Goal: Task Accomplishment & Management: Manage account settings

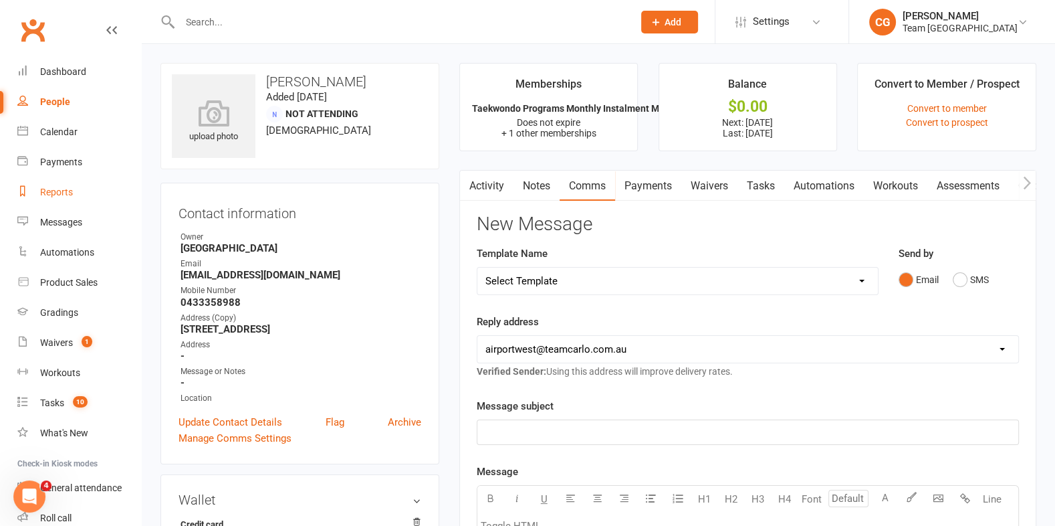
click at [58, 195] on div "Reports" at bounding box center [56, 192] width 33 height 11
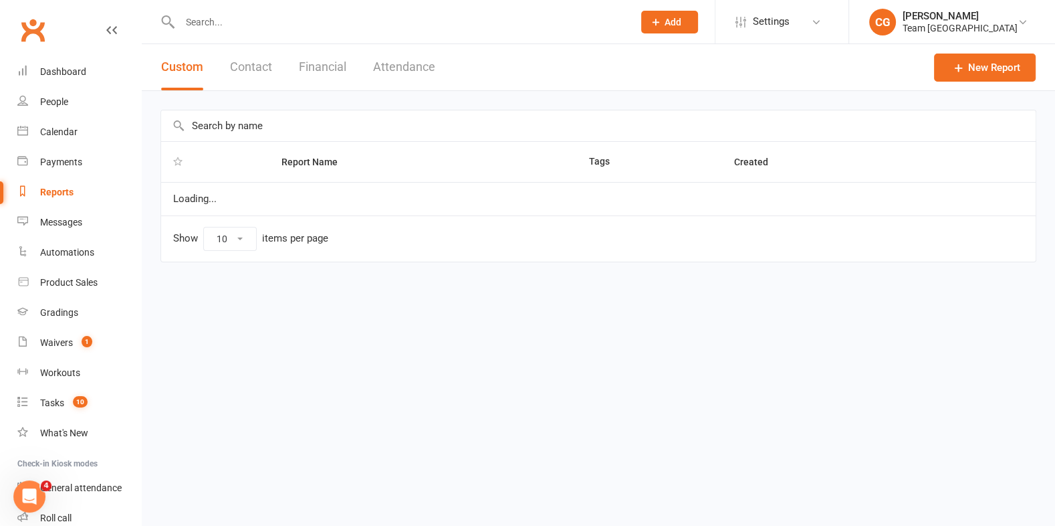
select select "100"
click at [253, 124] on input "text" at bounding box center [598, 125] width 875 height 31
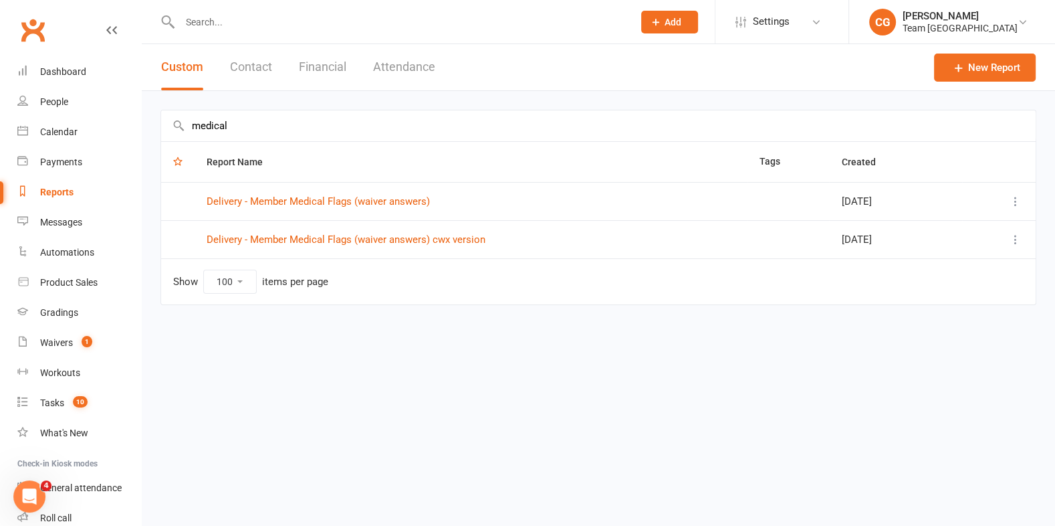
type input "medical"
click at [1016, 238] on icon at bounding box center [1015, 239] width 13 height 13
click at [931, 316] on link "Remove" at bounding box center [957, 317] width 132 height 27
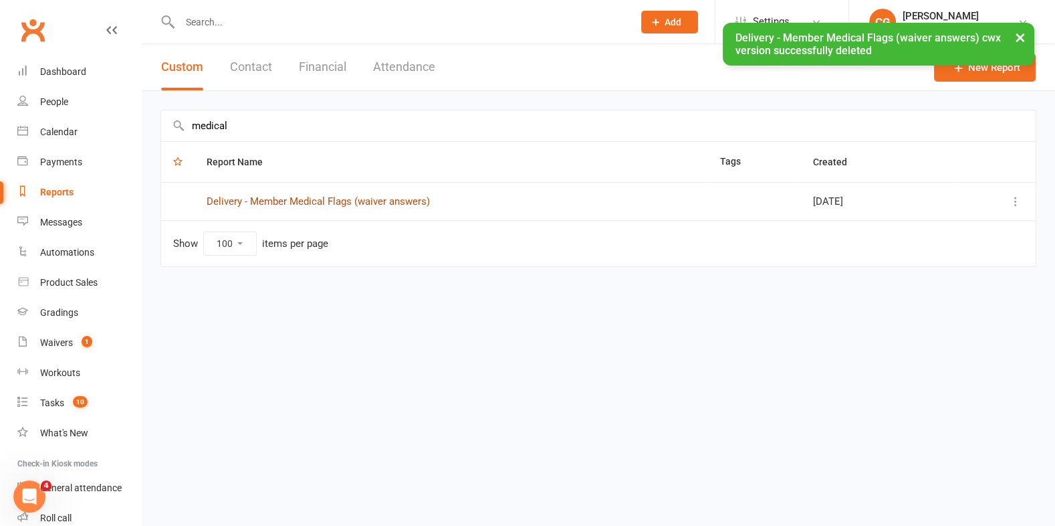
click at [360, 201] on link "Delivery - Member Medical Flags (waiver answers)" at bounding box center [318, 201] width 223 height 12
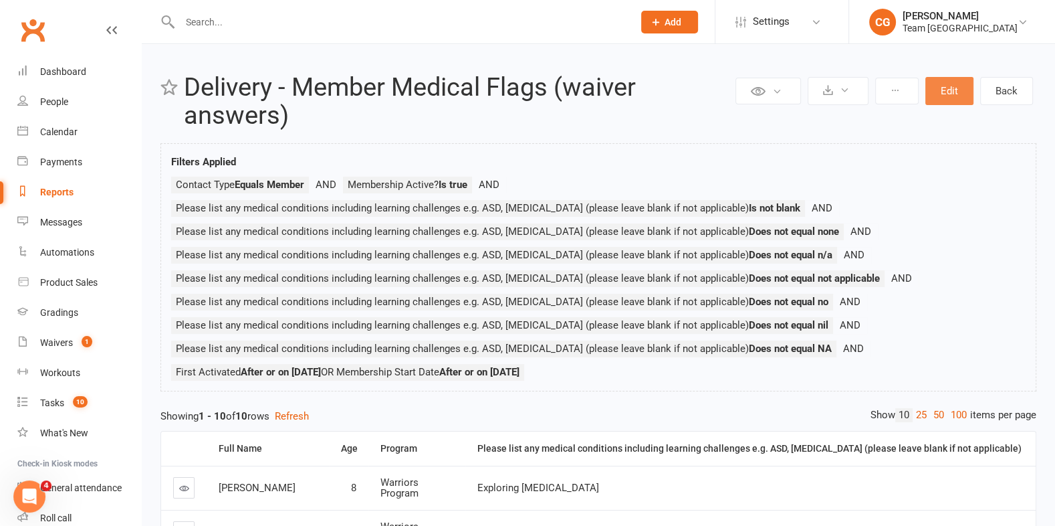
click at [952, 96] on button "Edit" at bounding box center [949, 91] width 48 height 28
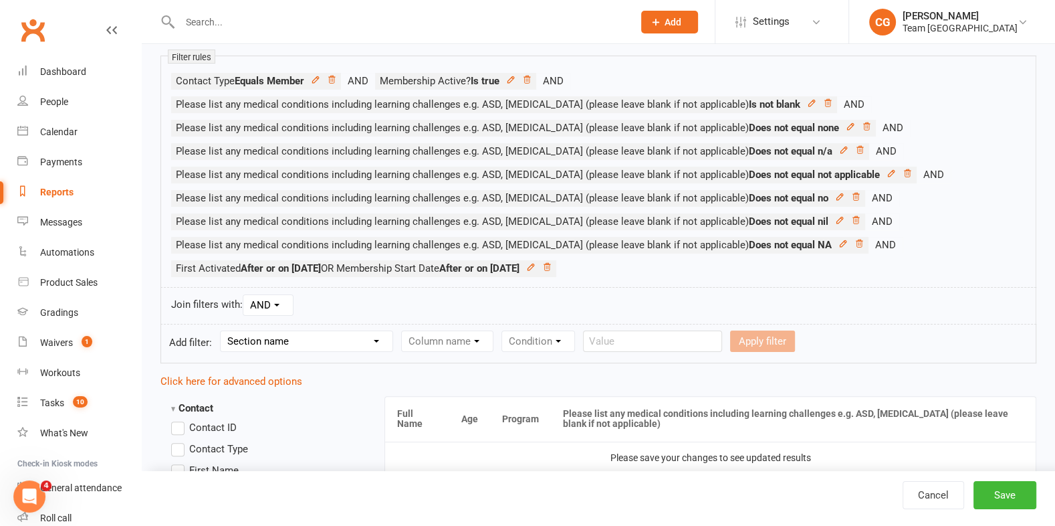
scroll to position [254, 0]
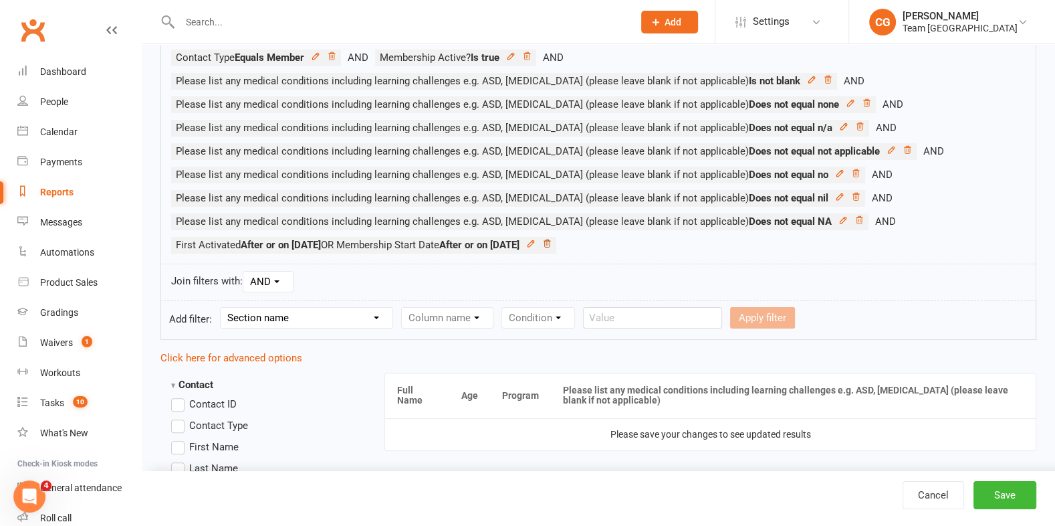
click at [550, 239] on icon at bounding box center [547, 242] width 7 height 7
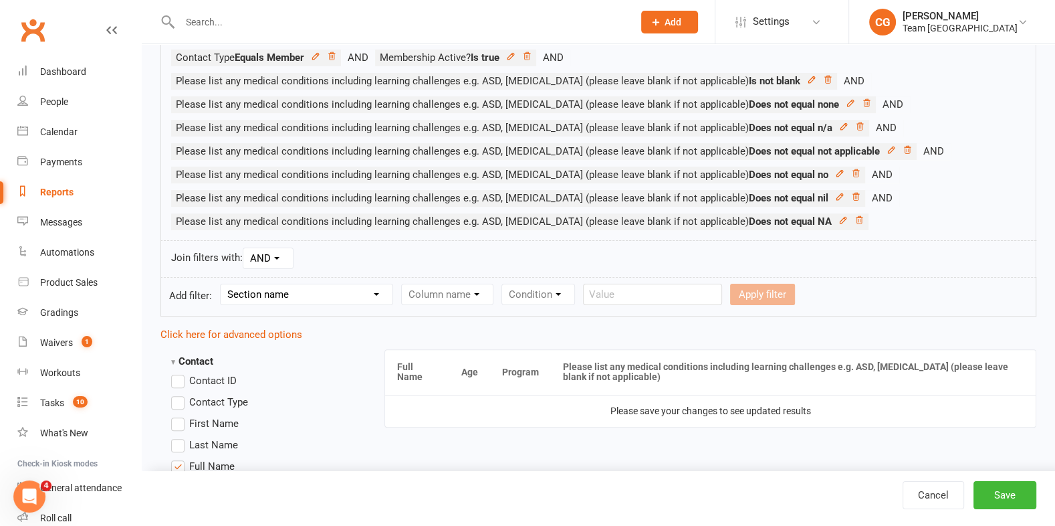
click at [275, 290] on select "Section name Contact Attendance Aggregate Payment Booking Waitlist Attendees Ca…" at bounding box center [307, 294] width 172 height 20
select select "0"
click at [222, 284] on select "Section name Contact Attendance Aggregate Payment Booking Waitlist Attendees Ca…" at bounding box center [307, 294] width 172 height 20
click at [446, 296] on select "Column name Is in other report Is not in other report Contact Type First Name L…" at bounding box center [561, 294] width 318 height 20
select select "15"
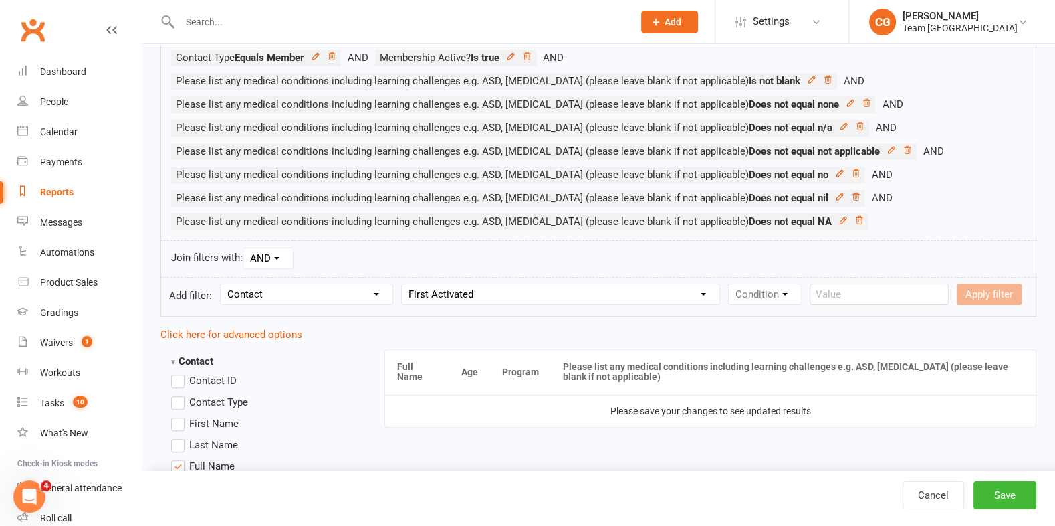
click at [405, 284] on select "Column name Is in other report Is not in other report Contact Type First Name L…" at bounding box center [561, 294] width 318 height 20
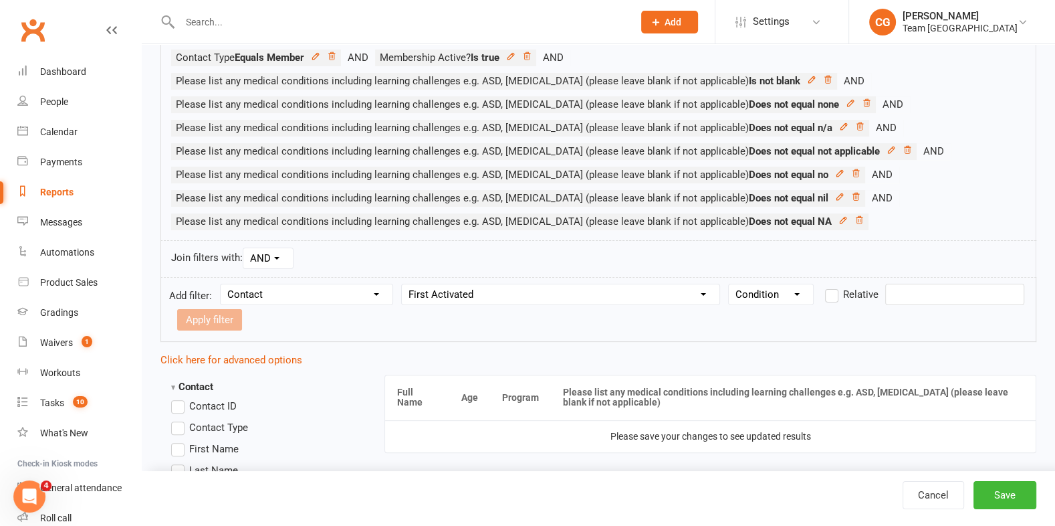
click at [761, 290] on select "Condition Is Is not Before After Before or on After or on Is blank Is not blank" at bounding box center [771, 294] width 84 height 20
select select "5"
click at [731, 284] on select "Condition Is Is not Before After Before or on After or on Is blank Is not blank" at bounding box center [771, 294] width 84 height 20
click at [831, 297] on label "Relative" at bounding box center [851, 294] width 53 height 16
click at [831, 286] on input "Relative" at bounding box center [829, 286] width 9 height 0
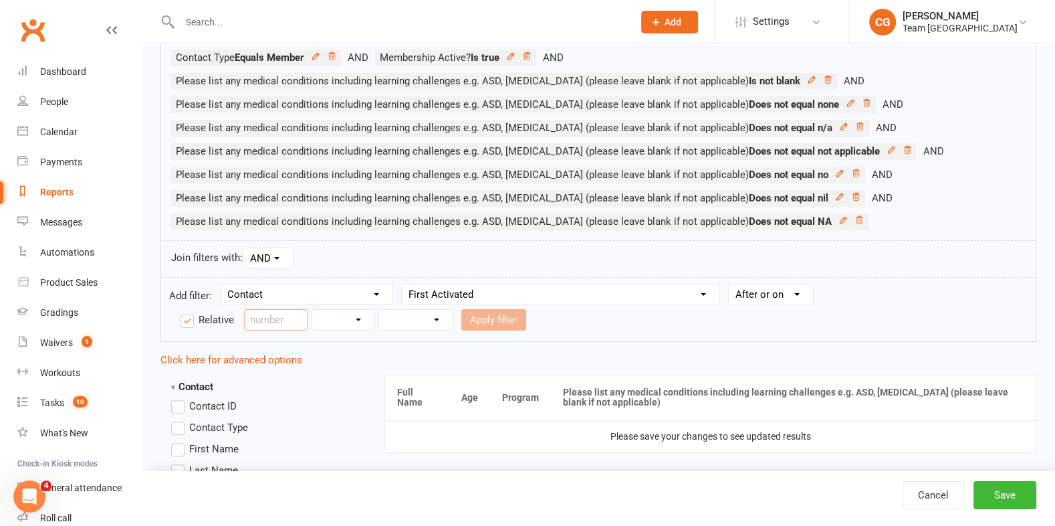
click at [259, 318] on input "number" at bounding box center [276, 319] width 64 height 21
type input "7"
click at [354, 318] on select "Days Weeks Months Years" at bounding box center [343, 320] width 63 height 20
select select "0"
click at [312, 310] on select "Days Weeks Months Years" at bounding box center [343, 320] width 63 height 20
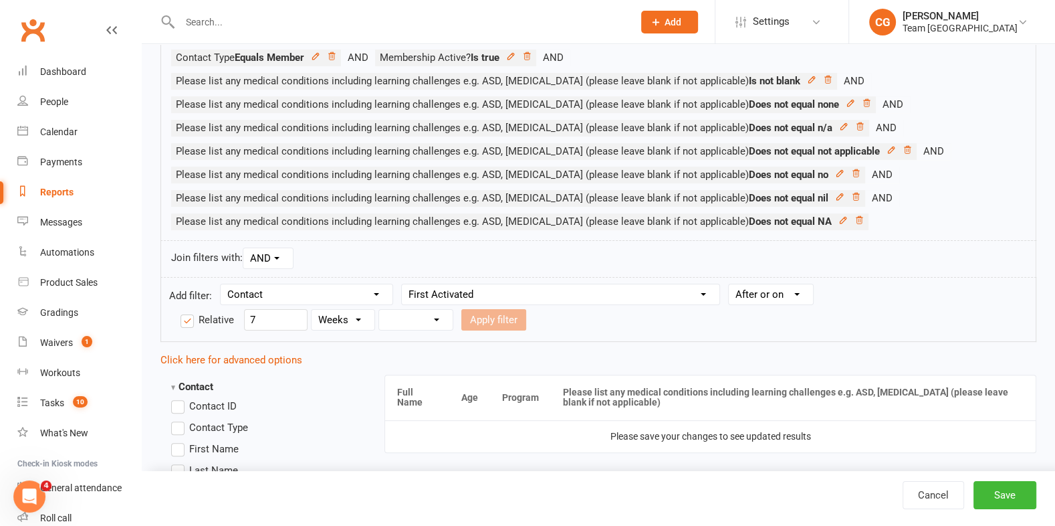
click at [445, 310] on select "From now Ago" at bounding box center [416, 320] width 74 height 20
select select "1"
click at [379, 310] on select "From now Ago" at bounding box center [416, 320] width 74 height 20
click at [483, 332] on form "Add filter: Section name Contact Attendance Aggregate Payment Booking Waitlist …" at bounding box center [598, 309] width 876 height 65
click at [493, 316] on button "Apply filter" at bounding box center [493, 319] width 65 height 21
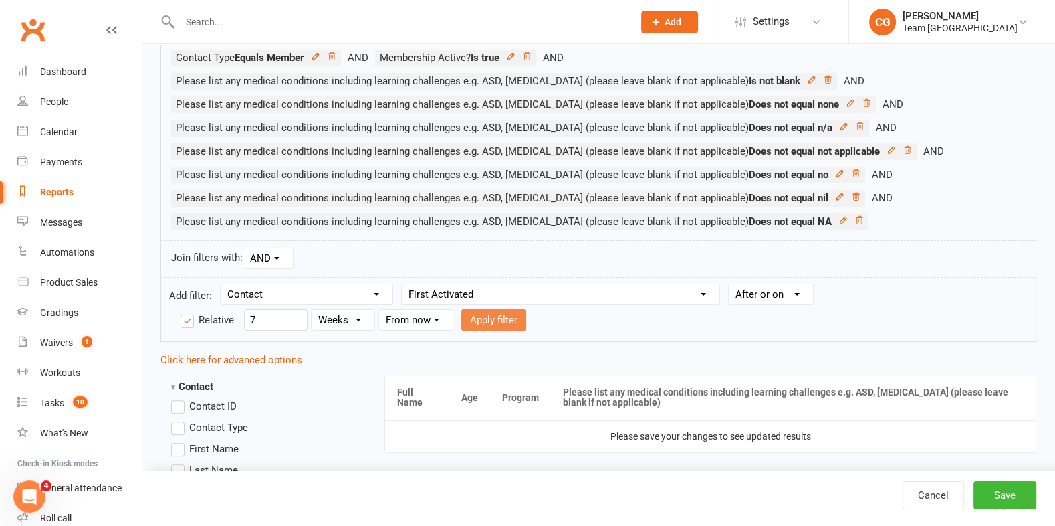
select select
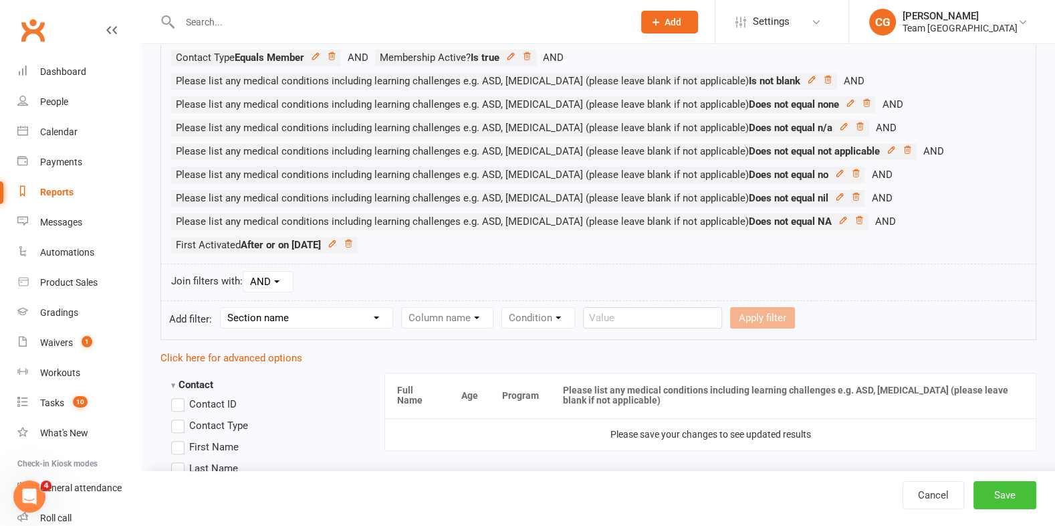
click at [986, 487] on button "Save" at bounding box center [1004, 495] width 63 height 28
